Goal: Navigation & Orientation: Find specific page/section

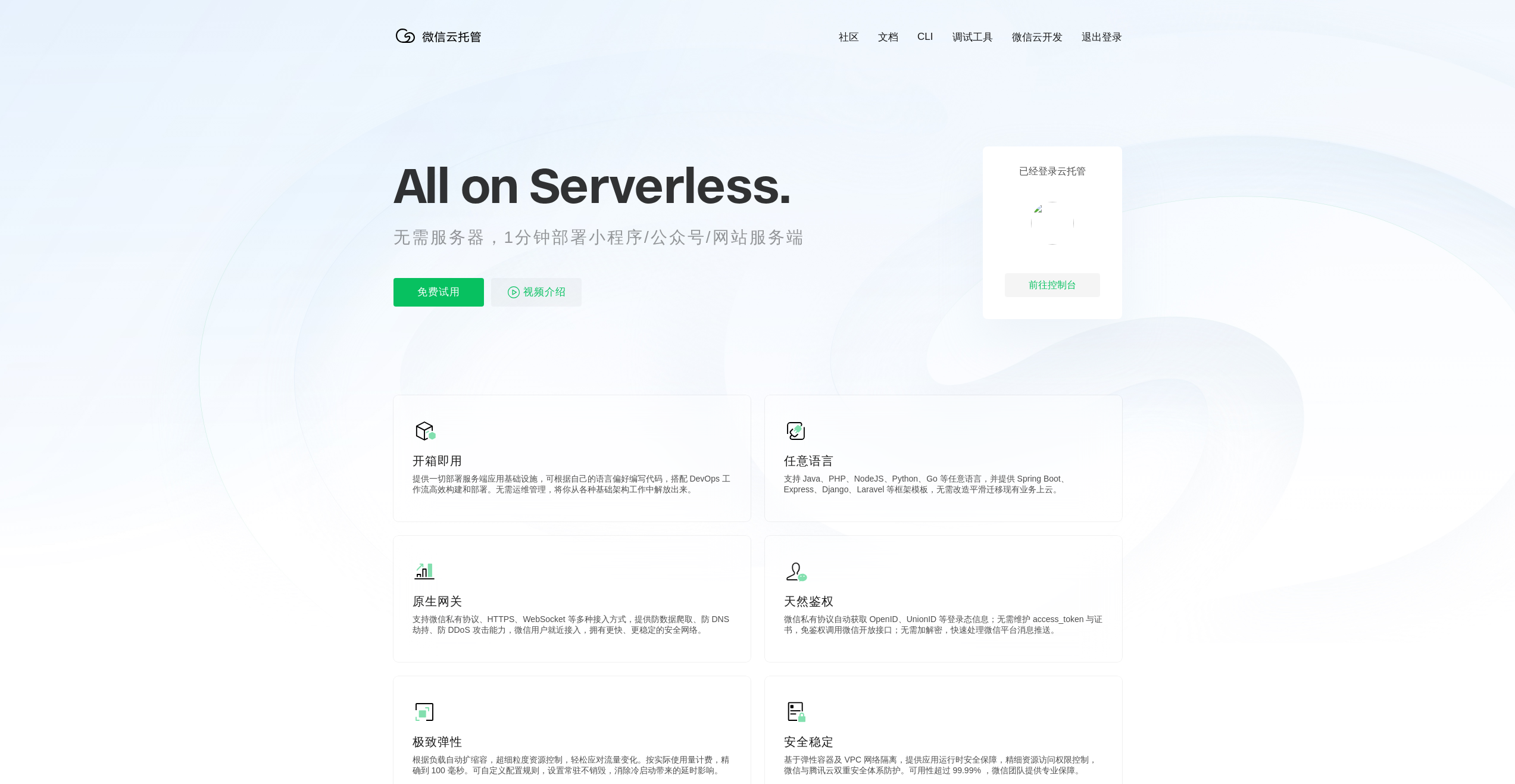
scroll to position [0, 2118]
click at [1070, 292] on div "前往控制台" at bounding box center [1052, 285] width 95 height 24
click at [1183, 188] on icon at bounding box center [757, 321] width 1143 height 643
click at [1050, 284] on div "前往控制台" at bounding box center [1052, 285] width 95 height 24
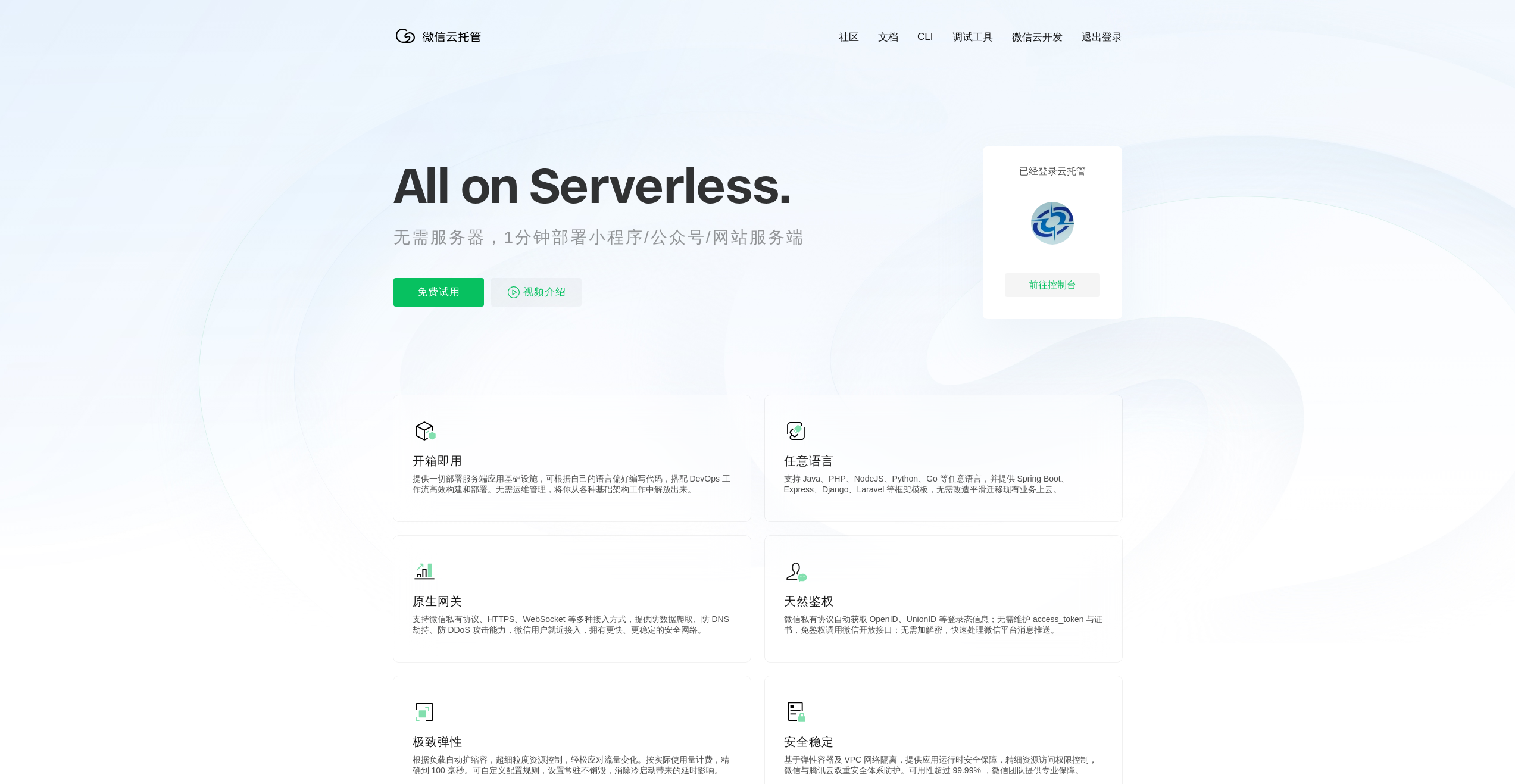
scroll to position [0, 2118]
click at [1057, 288] on div "前往控制台" at bounding box center [1052, 285] width 95 height 24
click at [1050, 245] on img at bounding box center [1046, 242] width 108 height 108
drag, startPoint x: 869, startPoint y: 261, endPoint x: 985, endPoint y: 229, distance: 120.3
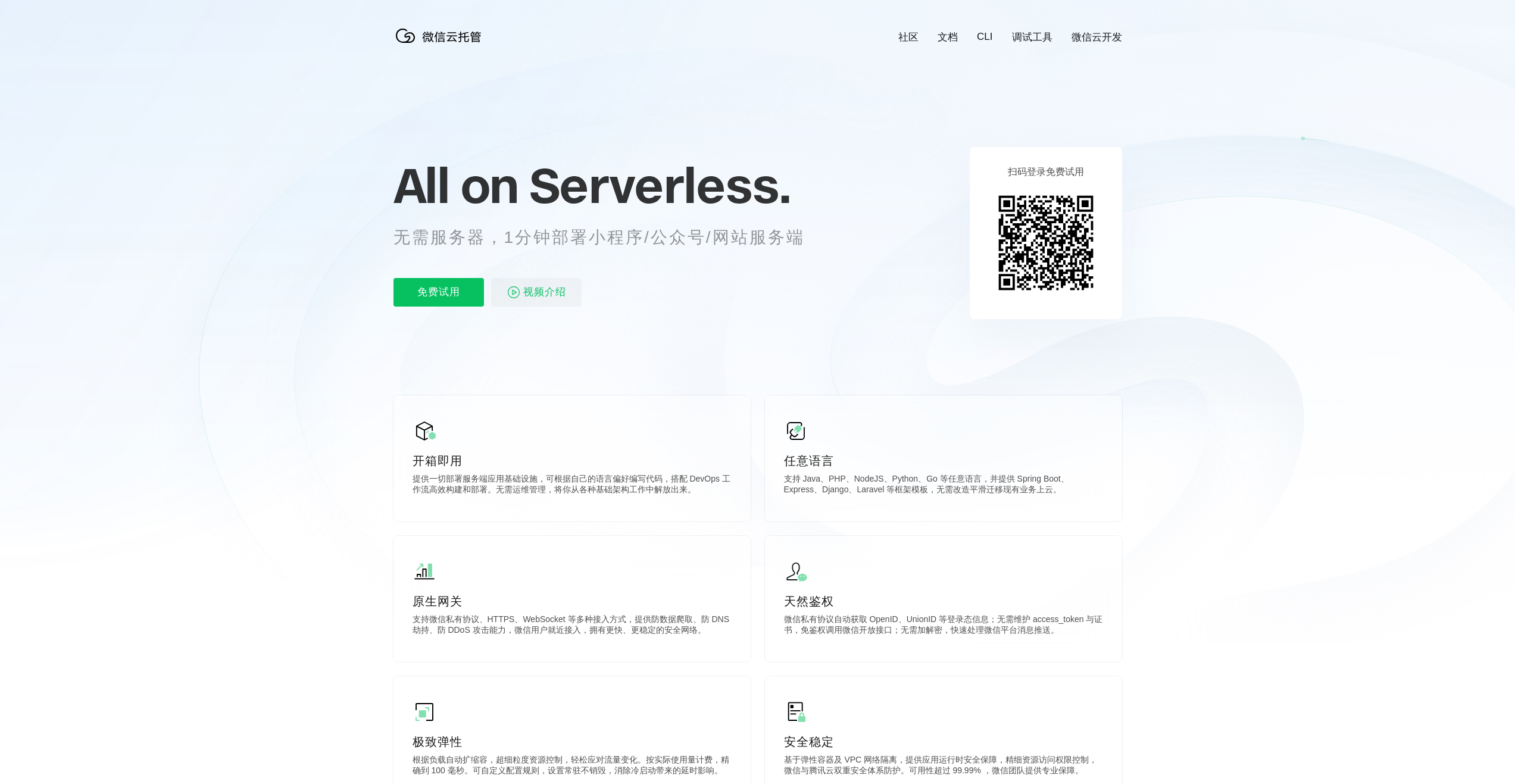
click at [865, 292] on icon at bounding box center [757, 321] width 1143 height 643
click at [1208, 271] on icon at bounding box center [757, 321] width 1143 height 643
click at [1168, 241] on icon at bounding box center [757, 321] width 1143 height 643
click at [1188, 263] on icon at bounding box center [757, 321] width 1143 height 643
